Goal: Task Accomplishment & Management: Use online tool/utility

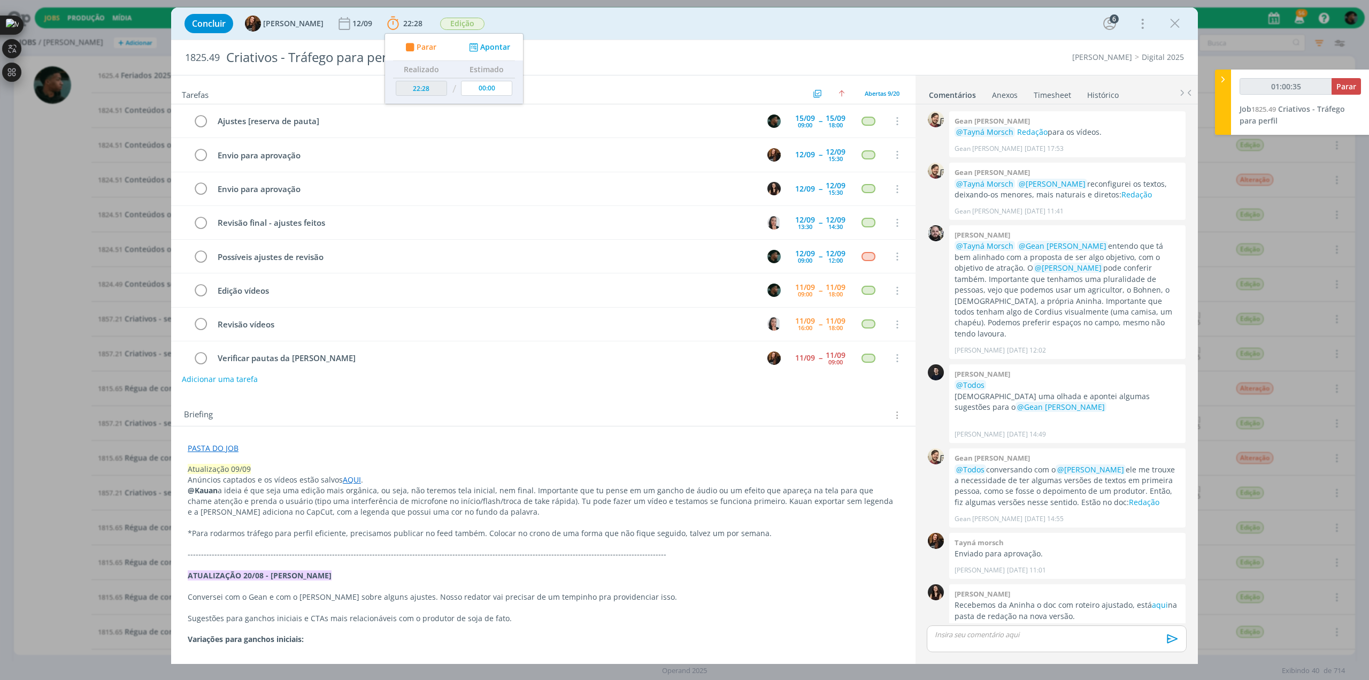
scroll to position [133, 0]
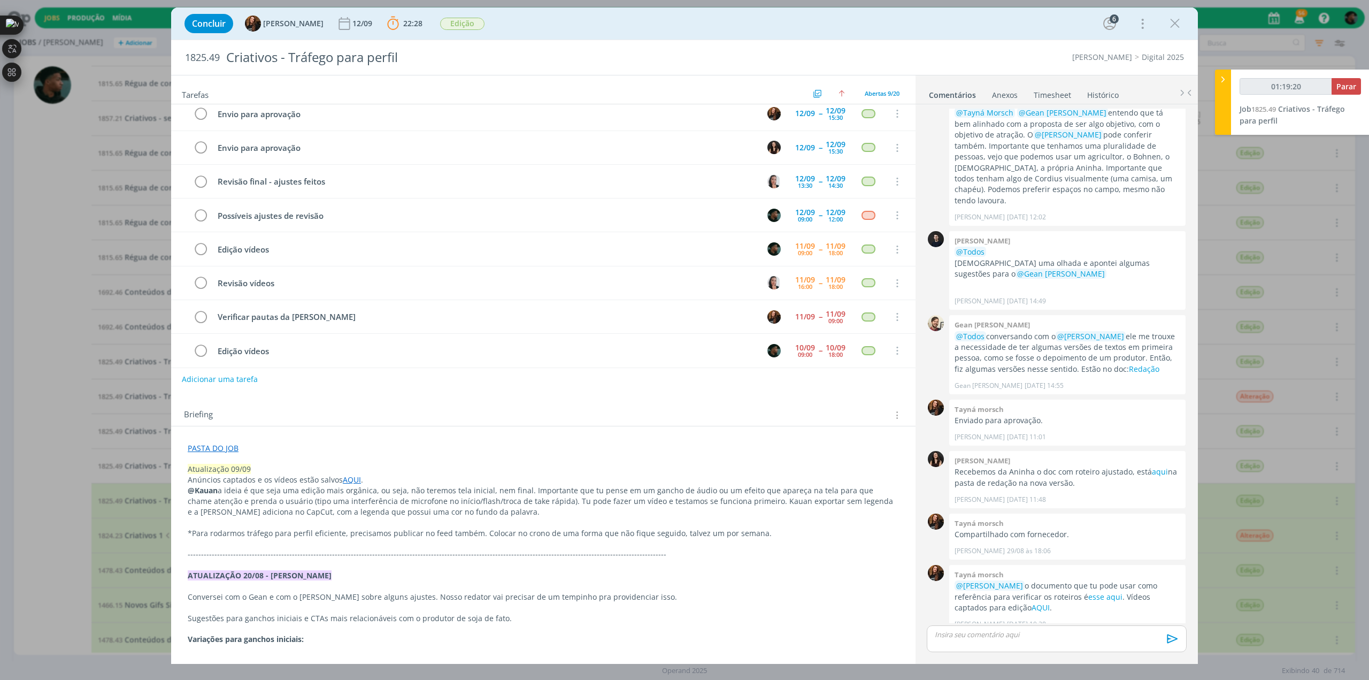
click at [308, 468] on p "Atualização 09/09" at bounding box center [543, 469] width 711 height 11
type input "01:47:47"
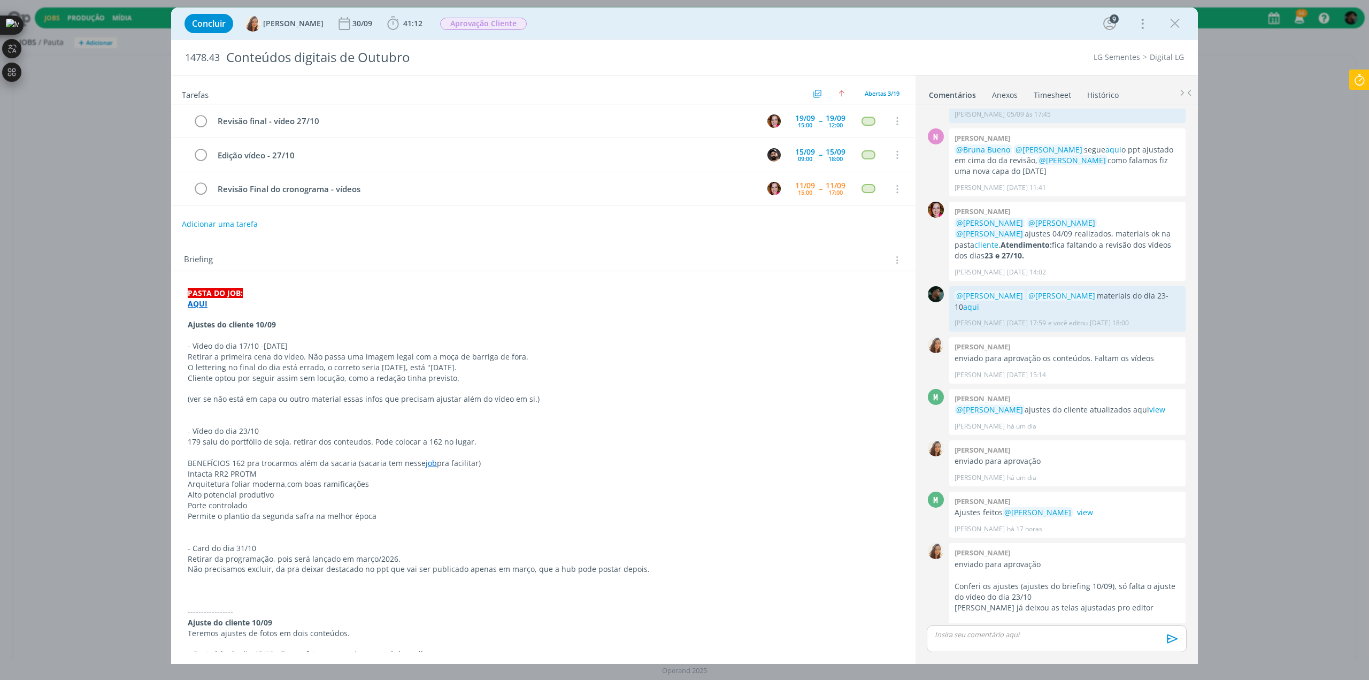
click at [669, 554] on p "Retirar da programação, pois será lançado em março/2026." at bounding box center [543, 558] width 711 height 11
click at [1176, 23] on icon "dialog" at bounding box center [1175, 24] width 16 height 16
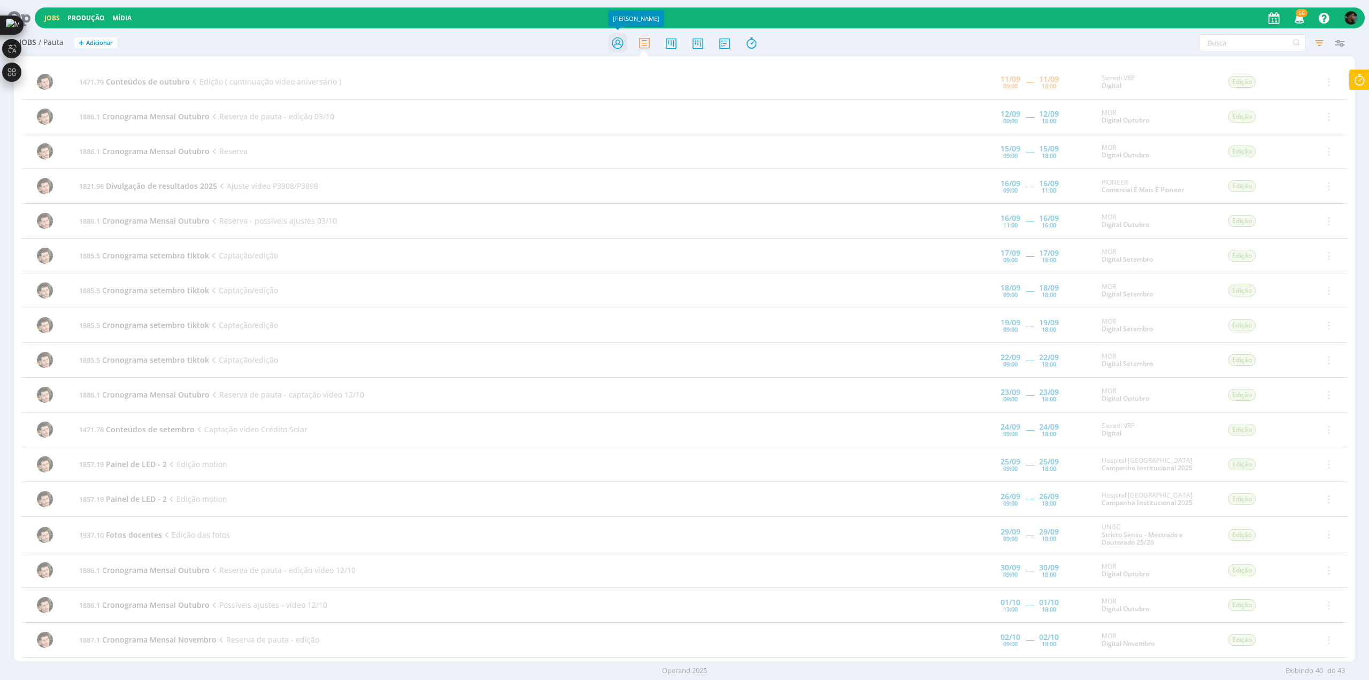
click at [622, 47] on icon at bounding box center [617, 43] width 19 height 21
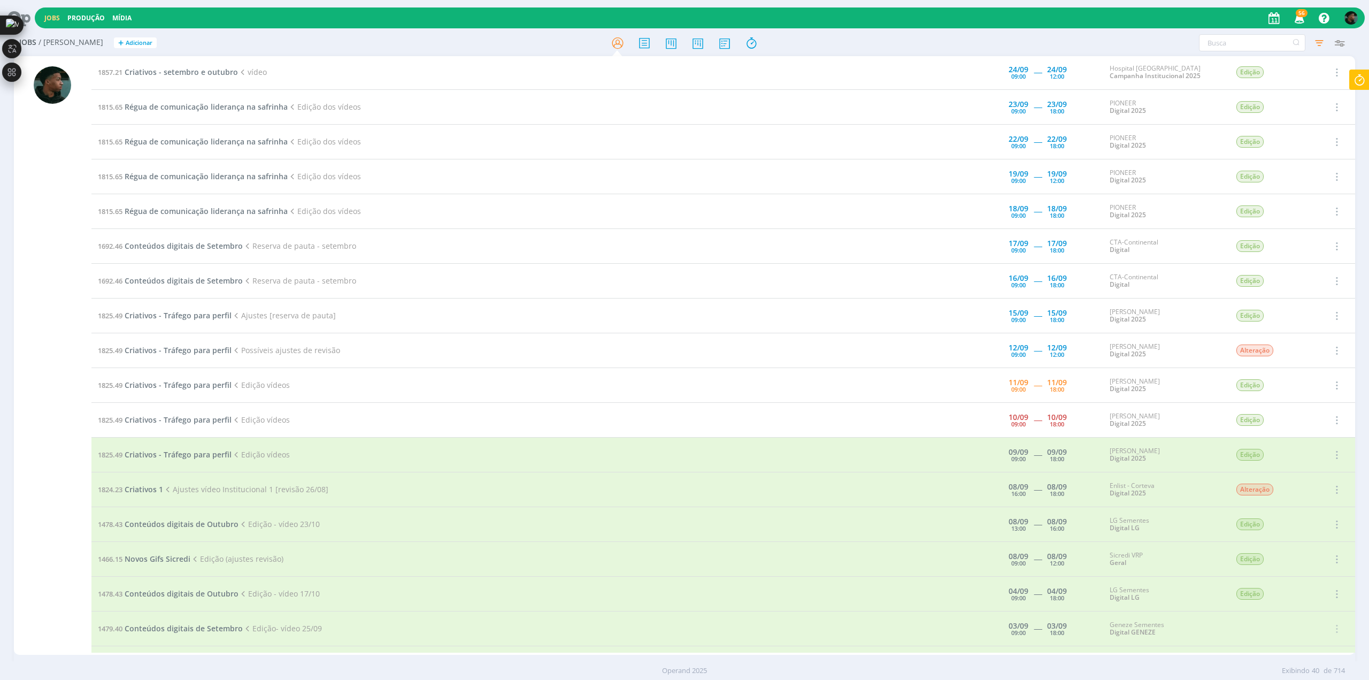
scroll to position [481, 0]
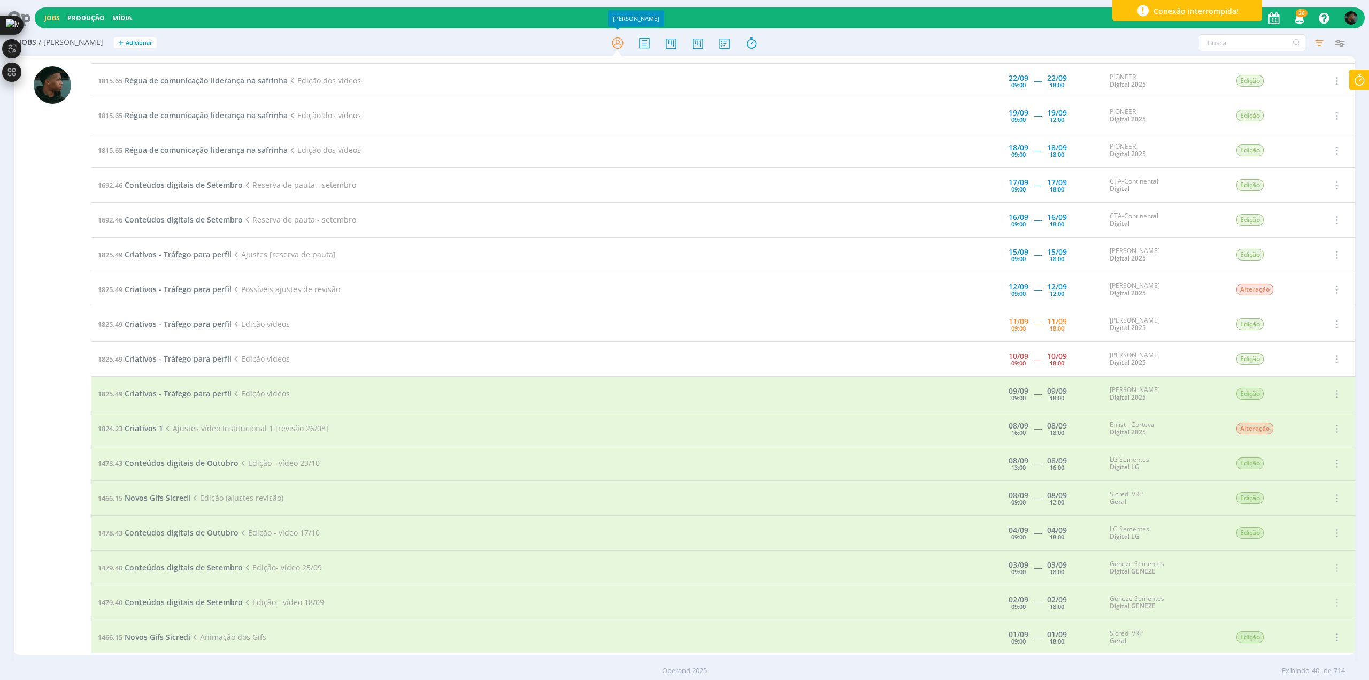
click at [1358, 81] on icon at bounding box center [1358, 80] width 19 height 21
click at [1350, 86] on span "Parar" at bounding box center [1346, 86] width 20 height 10
type input "02:11:00"
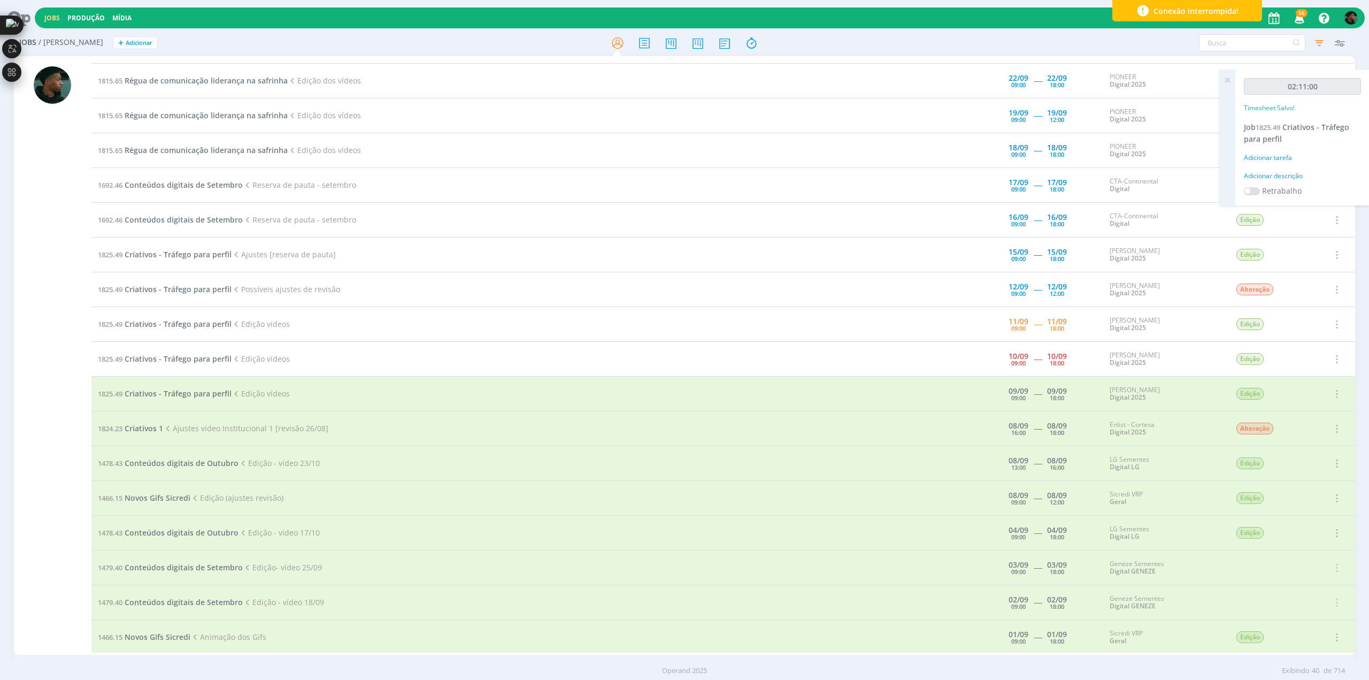
click at [1285, 174] on div "Adicionar descrição" at bounding box center [1302, 176] width 117 height 10
click at [1279, 184] on textarea at bounding box center [1302, 193] width 112 height 38
type textarea "ediçãoi"
click at [1344, 258] on span "Salvar" at bounding box center [1342, 262] width 22 height 10
